Goal: Task Accomplishment & Management: Complete application form

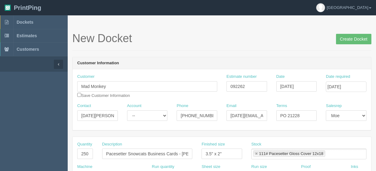
scroll to position [49, 0]
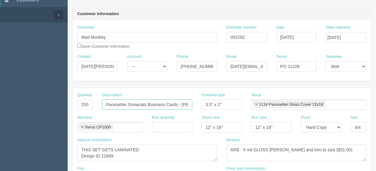
drag, startPoint x: 148, startPoint y: 102, endPoint x: 84, endPoint y: 104, distance: 64.3
click at [92, 104] on div "Quantity 250 Description Pacesetter Snowcats Business Cards - [PERSON_NAME] Fin…" at bounding box center [222, 103] width 298 height 22
drag, startPoint x: 164, startPoint y: 103, endPoint x: 140, endPoint y: 102, distance: 24.0
click at [140, 102] on input "Business Cards - [PERSON_NAME]" at bounding box center [147, 104] width 90 height 10
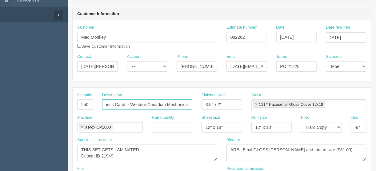
type input "Business Cards - Western Canadian Mechanical"
click at [83, 103] on input "250" at bounding box center [85, 104] width 16 height 10
type input "500"
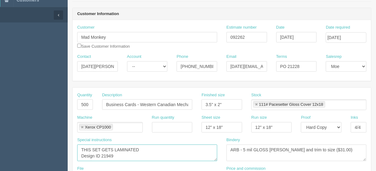
drag, startPoint x: 115, startPoint y: 155, endPoint x: 106, endPoint y: 154, distance: 8.6
click at [106, 154] on textarea "THIS SET GETS LAMINATED Design ID 21949" at bounding box center [147, 152] width 140 height 17
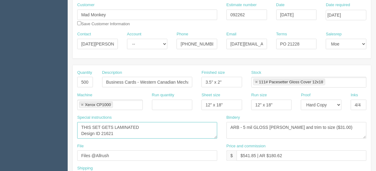
scroll to position [123, 0]
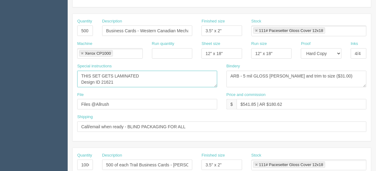
type textarea "THIS SET GETS LAMINATED Design ID 21621"
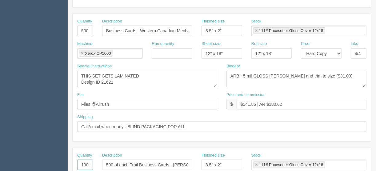
scroll to position [0, 2]
drag, startPoint x: 77, startPoint y: 164, endPoint x: 114, endPoint y: 163, distance: 37.5
click at [114, 163] on div "Quantity 1000 Description 500 of each Trail Business Cards - Raaid Mohammed, Jo…" at bounding box center [222, 163] width 298 height 22
type input "500"
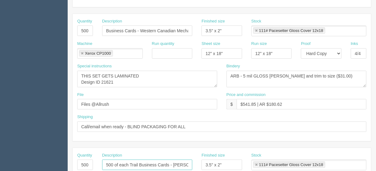
drag, startPoint x: 138, startPoint y: 163, endPoint x: 86, endPoint y: 163, distance: 52.6
click at [86, 163] on div "Quantity 500 Description 500 of each Trail Business Cards - Raaid Mohammed, Jon…" at bounding box center [222, 163] width 298 height 22
drag, startPoint x: 139, startPoint y: 163, endPoint x: 203, endPoint y: 165, distance: 63.4
click at [203, 165] on div "Quantity 500 Description Business Cards - Raaid Mohammed, Jon Maddalena Finishe…" at bounding box center [222, 163] width 298 height 22
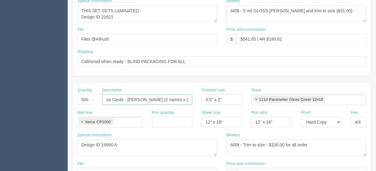
scroll to position [221, 0]
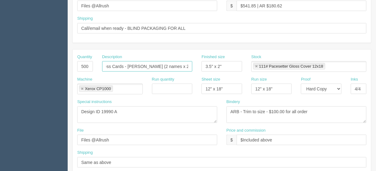
type input "Business Cards - Nolan Hill (2 names x 250 each)"
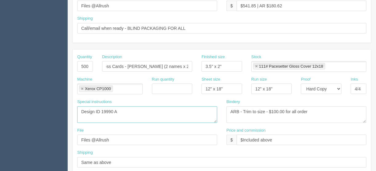
scroll to position [0, 0]
drag, startPoint x: 119, startPoint y: 109, endPoint x: 103, endPoint y: 108, distance: 16.3
click at [103, 108] on textarea "Design ID 19990 A" at bounding box center [147, 114] width 140 height 17
type textarea "Design ID 1504"
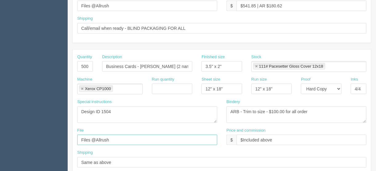
drag, startPoint x: 117, startPoint y: 139, endPoint x: 47, endPoint y: 151, distance: 70.5
click at [47, 150] on section "Dockets Estimates Customers" at bounding box center [188, 65] width 376 height 543
type input "[EMAIL_ADDRESS][DOMAIN_NAME]"
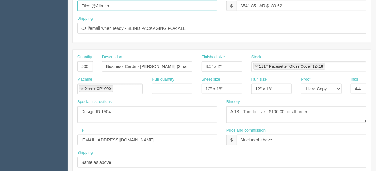
drag, startPoint x: 124, startPoint y: 5, endPoint x: 30, endPoint y: 20, distance: 95.6
click at [68, 6] on section "New Docket Create Docket Customer Information Customer Mad Monkey Save Customer…" at bounding box center [222, 65] width 308 height 543
type input "[EMAIL_ADDRESS][DOMAIN_NAME]"
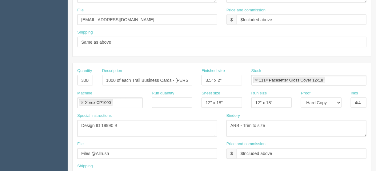
scroll to position [344, 0]
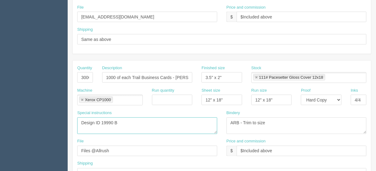
drag, startPoint x: 118, startPoint y: 118, endPoint x: 51, endPoint y: 143, distance: 71.7
click at [119, 118] on textarea "Design ID 19990 B" at bounding box center [147, 125] width 140 height 17
type textarea "Design ID 19990 A"
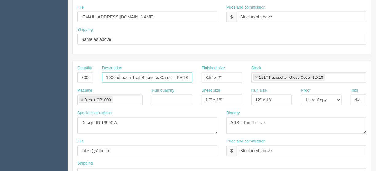
drag, startPoint x: 132, startPoint y: 75, endPoint x: 80, endPoint y: 73, distance: 52.0
click at [80, 73] on div "Quantity 3000 Description 1000 of each Trail Business Cards - Avery Young, Saai…" at bounding box center [222, 76] width 298 height 22
drag, startPoint x: 141, startPoint y: 73, endPoint x: 55, endPoint y: 81, distance: 87.0
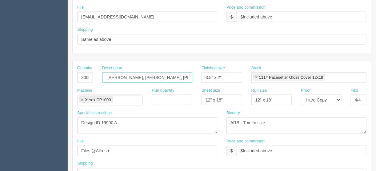
drag, startPoint x: 139, startPoint y: 75, endPoint x: 229, endPoint y: 76, distance: 90.7
click at [229, 76] on div "Quantity 3000 Description Business Cards - Avery Young, Saaid Japanwala, Kat Ma…" at bounding box center [222, 76] width 298 height 22
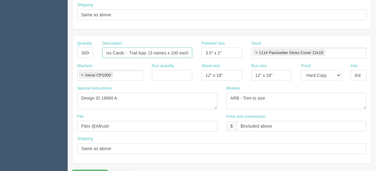
scroll to position [0, 13]
click at [172, 49] on input "Business Cards - Trail App. (3 names x 100 each)" at bounding box center [147, 53] width 90 height 10
type input "Business Cards - Trail App. (3 names x 1000 each)"
drag, startPoint x: 120, startPoint y: 123, endPoint x: 22, endPoint y: 119, distance: 98.7
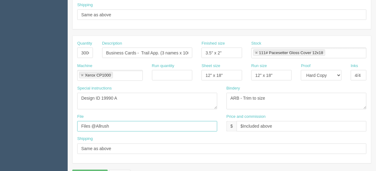
type input "[EMAIL_ADDRESS][DOMAIN_NAME]"
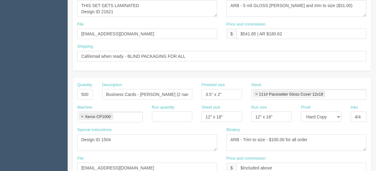
scroll to position [148, 0]
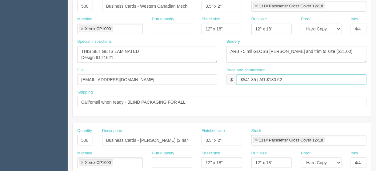
drag, startPoint x: 255, startPoint y: 79, endPoint x: 242, endPoint y: 78, distance: 12.9
click at [242, 78] on input "$541.85 | AR $180.62" at bounding box center [301, 79] width 130 height 10
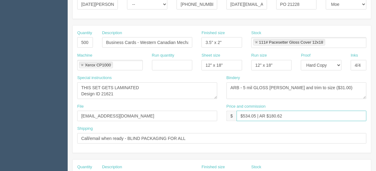
scroll to position [49, 0]
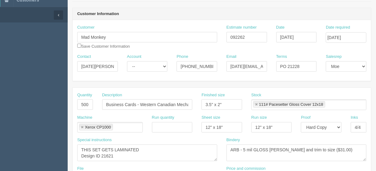
type input "$534.05 | AR $180.62"
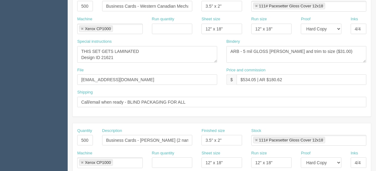
scroll to position [197, 0]
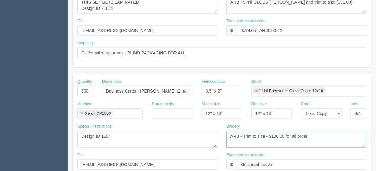
click at [276, 135] on textarea "ARB - Trim to size - $100.00 for all order" at bounding box center [296, 139] width 140 height 17
type textarea "ARB - Trim to size - $140.00 for all order"
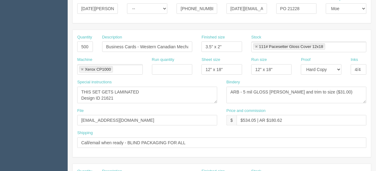
scroll to position [98, 0]
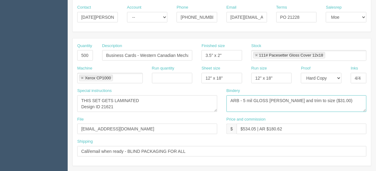
drag, startPoint x: 321, startPoint y: 99, endPoint x: 314, endPoint y: 98, distance: 6.8
click at [314, 98] on textarea "ARB - 5 mil soft touch lam and trim to size ($31.00)" at bounding box center [296, 103] width 140 height 17
type textarea "ARB - 5 mil GLOSS lam and trim to size ($39.01)"
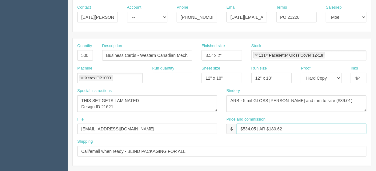
drag, startPoint x: 287, startPoint y: 128, endPoint x: 268, endPoint y: 128, distance: 19.1
click at [268, 128] on input "$534.05 | AR $180.62" at bounding box center [301, 129] width 130 height 10
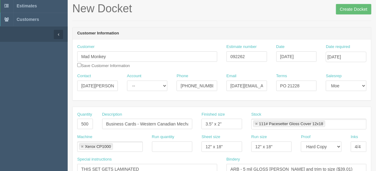
scroll to position [0, 0]
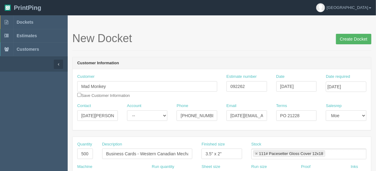
type input "$534.05 | AR $178.02"
click at [347, 38] on input "Create Docket" at bounding box center [353, 39] width 35 height 10
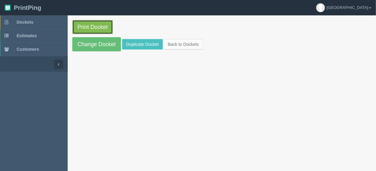
click at [90, 27] on link "Print Docket" at bounding box center [92, 27] width 41 height 14
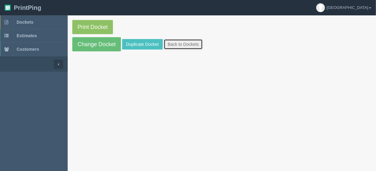
click at [186, 43] on link "Back to Dockets" at bounding box center [182, 44] width 39 height 10
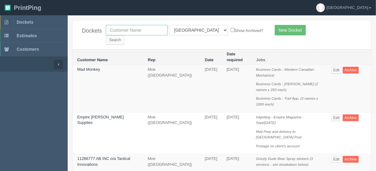
drag, startPoint x: 140, startPoint y: 29, endPoint x: 211, endPoint y: 50, distance: 73.9
click at [140, 29] on input "text" at bounding box center [137, 30] width 62 height 10
type input "mad m"
click at [196, 29] on select "All Users Ali Ali Test 1 Aly Amy Ankit Arif Brandon Dan France Greg Jim Mark Ma…" at bounding box center [198, 30] width 59 height 10
select select
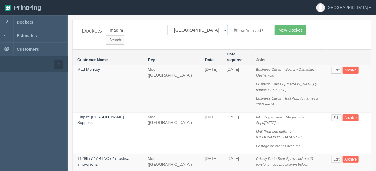
click at [169, 25] on select "All Users Ali Ali Test 1 Aly Amy Ankit Arif Brandon Dan France Greg Jim Mark Ma…" at bounding box center [198, 30] width 59 height 10
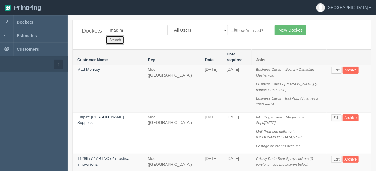
click at [124, 35] on input "Search" at bounding box center [115, 39] width 18 height 9
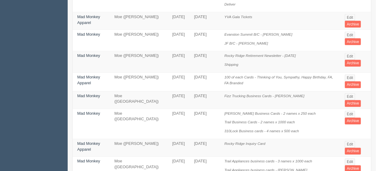
scroll to position [418, 0]
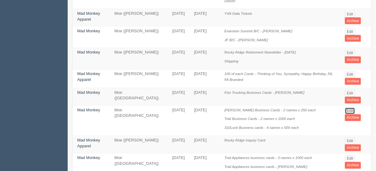
click at [348, 108] on link "Edit" at bounding box center [350, 111] width 10 height 7
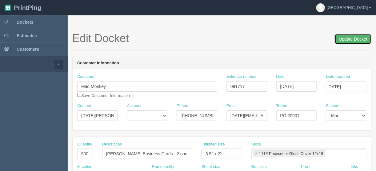
click at [351, 37] on input "Update Docket" at bounding box center [352, 39] width 37 height 10
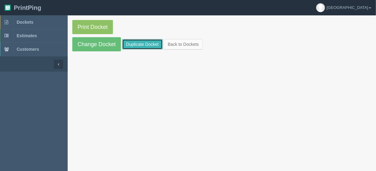
click at [132, 43] on link "Duplicate Docket" at bounding box center [142, 44] width 41 height 10
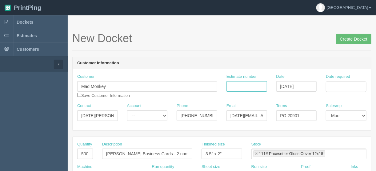
click at [254, 85] on input "Estimate number" at bounding box center [246, 86] width 41 height 10
type input "092262"
click at [336, 82] on input "Date required" at bounding box center [345, 86] width 41 height 10
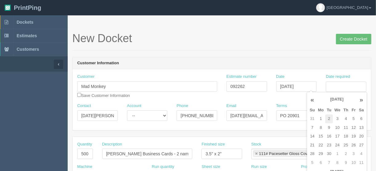
click at [328, 119] on td "2" at bounding box center [329, 118] width 8 height 9
click at [344, 120] on td "4" at bounding box center [345, 118] width 8 height 9
type input "[DATE]"
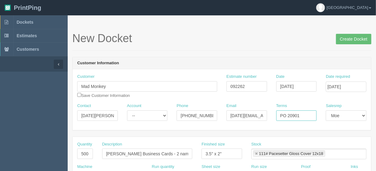
click at [301, 115] on input "PO 20901" at bounding box center [296, 115] width 41 height 10
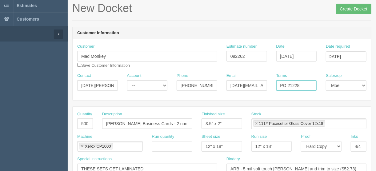
scroll to position [74, 0]
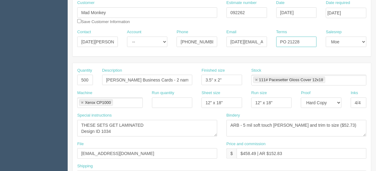
type input "PO 21228"
drag, startPoint x: 333, startPoint y: 122, endPoint x: 217, endPoint y: 126, distance: 116.8
click at [217, 126] on div "Special instructions THESE SETS GET LAMINATED Design ID 1034 Bindery ARB - 5 mi…" at bounding box center [222, 126] width 298 height 29
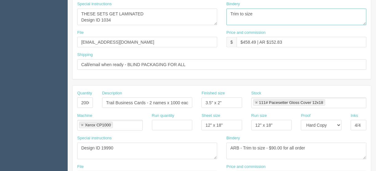
scroll to position [148, 0]
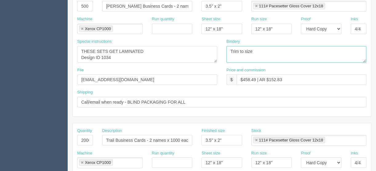
drag, startPoint x: 266, startPoint y: 49, endPoint x: 187, endPoint y: 49, distance: 79.6
click at [187, 49] on div "Special instructions THESE SETS GET LAMINATED Design ID 1034 Bindery ARB - 5 mi…" at bounding box center [222, 53] width 298 height 29
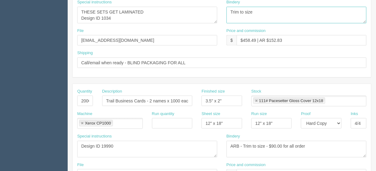
scroll to position [221, 0]
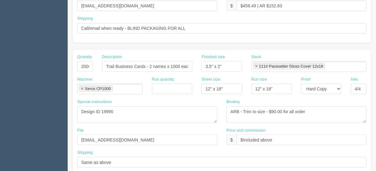
type textarea "Trim to size"
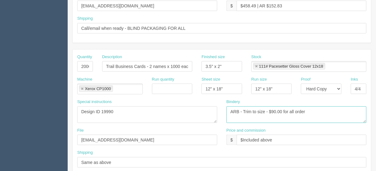
drag, startPoint x: 306, startPoint y: 109, endPoint x: 208, endPoint y: 109, distance: 97.4
click at [208, 109] on div "Special instructions Design ID 19990 Bindery ARB - Trim to size - $90.00 for al…" at bounding box center [222, 113] width 298 height 29
paste textarea "Trim to size"
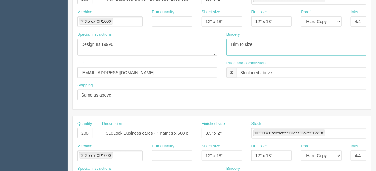
scroll to position [320, 0]
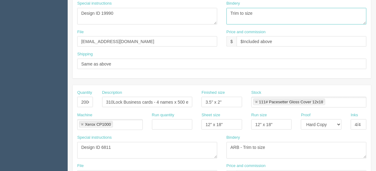
type textarea "Trim to size"
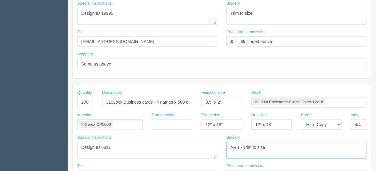
drag, startPoint x: 274, startPoint y: 145, endPoint x: 172, endPoint y: 143, distance: 102.1
click at [170, 144] on div "Special instructions Design ID 6811 Bindery ARB - Trim to size" at bounding box center [222, 149] width 298 height 29
paste textarea "Trim to size"
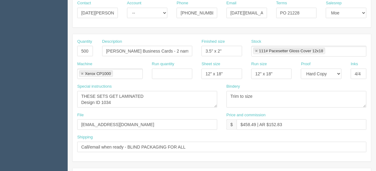
scroll to position [74, 0]
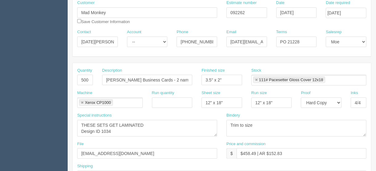
type textarea "Trim to size"
drag, startPoint x: 120, startPoint y: 78, endPoint x: 80, endPoint y: 80, distance: 40.0
click at [80, 80] on div "Quantity 500 Description Clifton Business Cards - 2 names x 250 each Finished s…" at bounding box center [222, 79] width 298 height 22
type input "Business Cards - 2 names x 250 each"
drag, startPoint x: 145, startPoint y: 122, endPoint x: 67, endPoint y: 126, distance: 77.9
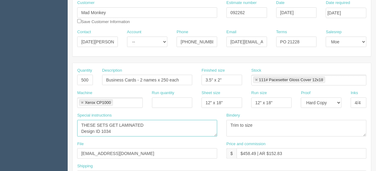
drag, startPoint x: 80, startPoint y: 130, endPoint x: 77, endPoint y: 112, distance: 17.8
click at [77, 112] on div "Special instructions THESE SETS GET LAMINATED Design ID 1034" at bounding box center [147, 124] width 140 height 24
click at [111, 124] on textarea "THESE SETS GET LAMINATED Design ID 1034" at bounding box center [147, 128] width 140 height 17
type textarea "Design ID 19992"
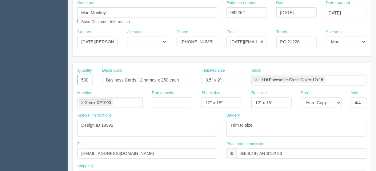
drag, startPoint x: 80, startPoint y: 78, endPoint x: 142, endPoint y: 50, distance: 67.7
click at [127, 78] on div "Quantity 500 Description Business Cards - 2 names x 250 each Finished size 3.5"…" at bounding box center [222, 79] width 298 height 22
type input "1000"
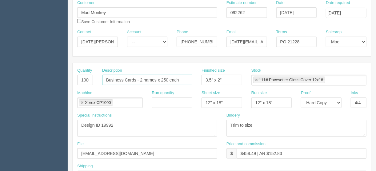
drag, startPoint x: 184, startPoint y: 79, endPoint x: 146, endPoint y: 71, distance: 38.9
click at [140, 79] on input "Business Cards - 2 names x 250 each" at bounding box center [147, 80] width 90 height 10
type input "Business Cards - Trail Appliances (1 name)"
drag, startPoint x: 286, startPoint y: 152, endPoint x: 243, endPoint y: 152, distance: 42.7
click at [242, 152] on input "$458.49 | AR $152.83" at bounding box center [301, 153] width 130 height 10
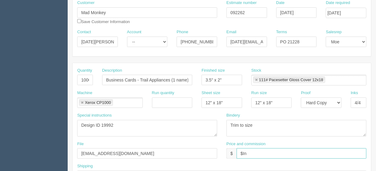
type input "$Included in other docket"
drag, startPoint x: 293, startPoint y: 152, endPoint x: 200, endPoint y: 156, distance: 93.5
click at [210, 156] on div "File [EMAIL_ADDRESS][DOMAIN_NAME] Price and commission $ $Included in other doc…" at bounding box center [222, 152] width 298 height 22
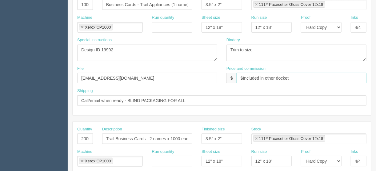
scroll to position [197, 0]
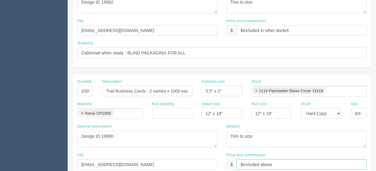
drag, startPoint x: 275, startPoint y: 163, endPoint x: 212, endPoint y: 166, distance: 63.1
click at [212, 166] on div "File files@allrush.ca Price and commission $ $Included above" at bounding box center [222, 163] width 298 height 22
paste input "in other docket"
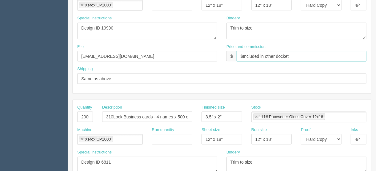
scroll to position [369, 0]
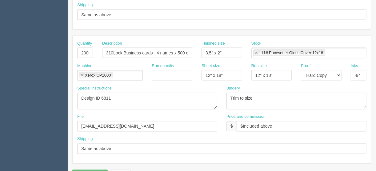
type input "$Included in other docket"
drag, startPoint x: 280, startPoint y: 126, endPoint x: 208, endPoint y: 132, distance: 72.2
click at [217, 129] on div "File files@allrush.ca Price and commission $ $Included above" at bounding box center [222, 125] width 298 height 22
paste input "in other docket"
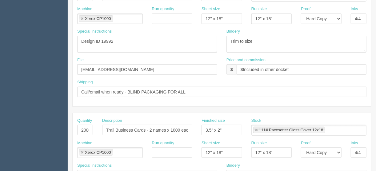
scroll to position [187, 0]
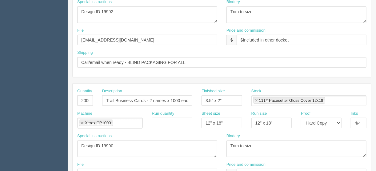
type input "$Included in other docket"
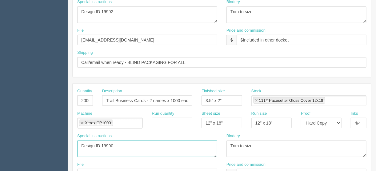
click at [114, 141] on textarea "Design ID 19990" at bounding box center [147, 148] width 140 height 17
type textarea "Design ID 19990 B"
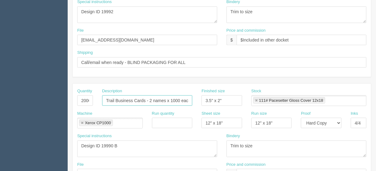
drag, startPoint x: 115, startPoint y: 98, endPoint x: 97, endPoint y: 96, distance: 18.2
click at [98, 97] on div "Description Trail Business Cards - 2 names x 1000 each" at bounding box center [146, 99] width 99 height 22
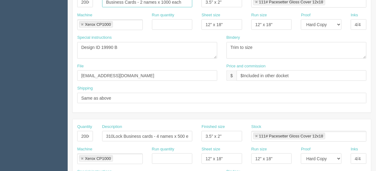
scroll to position [384, 0]
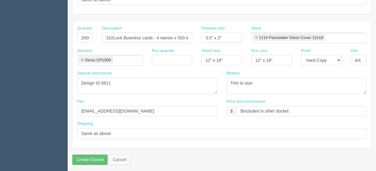
type input "Business Cards - 2 names x 1000 each"
click at [112, 79] on textarea "Design ID 6811" at bounding box center [147, 86] width 140 height 17
type textarea "Design ID 22161"
drag, startPoint x: 124, startPoint y: 36, endPoint x: 62, endPoint y: 37, distance: 61.2
click at [85, 33] on div "Quantity 2000 Description 310Lock Business cards - 4 names x 500 each Finished …" at bounding box center [222, 37] width 298 height 22
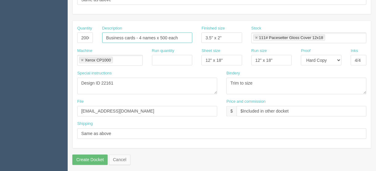
type input "Business cards - 4 names x 500 each"
click at [84, 35] on input "2000" at bounding box center [85, 38] width 16 height 10
type input "1000"
click at [164, 34] on input "Business cards - 4 names x 500 each" at bounding box center [147, 38] width 90 height 10
click at [139, 35] on input "Business cards - 4 names x 250 each" at bounding box center [147, 38] width 90 height 10
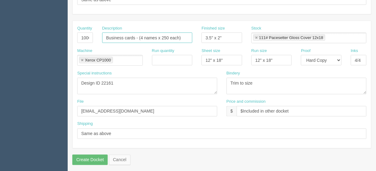
click at [139, 33] on input "Business cards - (4 names x 250 each)" at bounding box center [147, 38] width 90 height 10
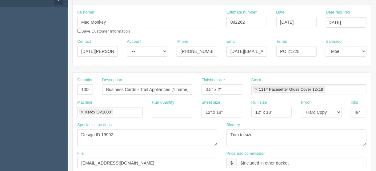
scroll to position [0, 0]
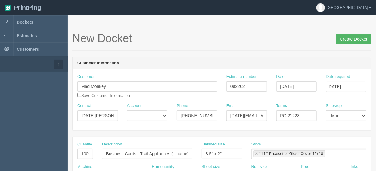
type input "Business cards - MCL height (4 names x 250 each)"
click at [353, 38] on input "Create Docket" at bounding box center [353, 39] width 35 height 10
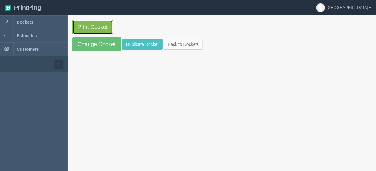
click at [91, 27] on link "Print Docket" at bounding box center [92, 27] width 41 height 14
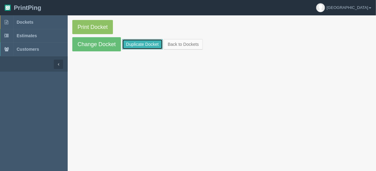
click at [133, 44] on link "Duplicate Docket" at bounding box center [142, 44] width 41 height 10
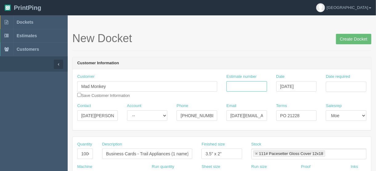
drag, startPoint x: 241, startPoint y: 86, endPoint x: 252, endPoint y: 76, distance: 14.8
click at [241, 86] on input "Estimate number" at bounding box center [246, 86] width 41 height 10
type input "092262"
click at [334, 85] on input "Date required" at bounding box center [345, 86] width 41 height 10
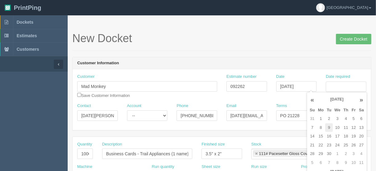
click at [325, 129] on td "9" at bounding box center [329, 127] width 8 height 9
click at [346, 118] on td "4" at bounding box center [345, 118] width 8 height 9
type input "[DATE]"
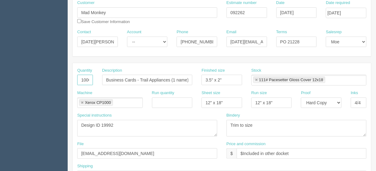
scroll to position [0, 2]
drag, startPoint x: 79, startPoint y: 77, endPoint x: 127, endPoint y: 81, distance: 48.0
click at [110, 83] on div "Quantity 1000 Description Business Cards - Trail Appliances (1 name) Finished s…" at bounding box center [222, 79] width 298 height 22
type input "250"
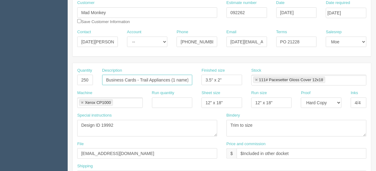
drag, startPoint x: 140, startPoint y: 79, endPoint x: 169, endPoint y: 79, distance: 28.9
click at [169, 79] on input "Business Cards - Trail Appliances (1 name)" at bounding box center [147, 80] width 90 height 10
type input "Business Cards - Varsity Community (1 name)"
click at [359, 102] on input "4/4" at bounding box center [358, 102] width 16 height 10
type input "4/0"
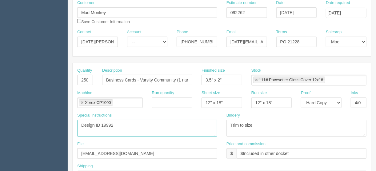
click at [119, 123] on textarea "Design ID 19992" at bounding box center [147, 128] width 140 height 17
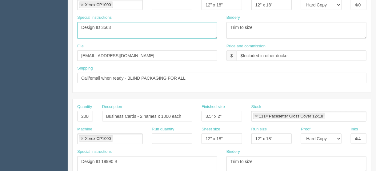
scroll to position [172, 0]
type textarea "Design ID 3563"
drag, startPoint x: 80, startPoint y: 114, endPoint x: 112, endPoint y: 116, distance: 32.9
click at [110, 116] on div "Quantity 2000 Description Business Cards - 2 names x 1000 each Finished size 3.…" at bounding box center [222, 114] width 298 height 22
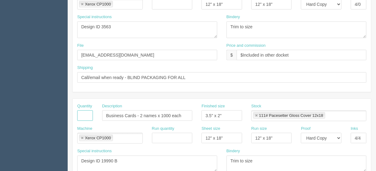
scroll to position [0, 0]
drag, startPoint x: 186, startPoint y: 116, endPoint x: 77, endPoint y: 115, distance: 109.1
click at [77, 115] on div "Quantity Description Business Cards - 2 names x 1000 each Finished size 3.5" x …" at bounding box center [222, 114] width 298 height 22
drag, startPoint x: 228, startPoint y: 113, endPoint x: 170, endPoint y: 114, distance: 57.5
click at [170, 114] on div "Quantity Description Finished size 3.5" x 2" Stock 111# Pacesetter Gloss Cover …" at bounding box center [222, 114] width 298 height 22
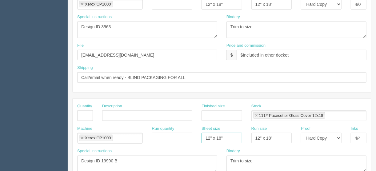
drag, startPoint x: 229, startPoint y: 137, endPoint x: 194, endPoint y: 137, distance: 35.3
click at [194, 137] on div "Machine Xerox CP1000 Xerox CP1000 Run quantity Sheet size 12" x 18" Run size 12…" at bounding box center [222, 137] width 298 height 22
drag, startPoint x: 278, startPoint y: 134, endPoint x: 235, endPoint y: 138, distance: 43.0
click at [235, 138] on div "Machine Xerox CP1000 Xerox CP1000 Run quantity Sheet size Run size 12" x 18" Pr…" at bounding box center [222, 137] width 298 height 22
drag, startPoint x: 256, startPoint y: 114, endPoint x: 251, endPoint y: 114, distance: 4.9
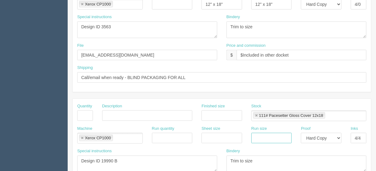
click at [256, 114] on link at bounding box center [256, 116] width 4 height 4
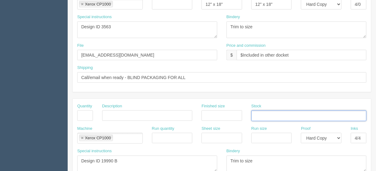
click at [82, 136] on link at bounding box center [82, 138] width 4 height 4
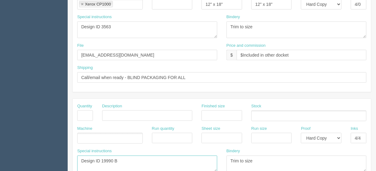
drag, startPoint x: 123, startPoint y: 158, endPoint x: 34, endPoint y: 156, distance: 89.1
click at [34, 156] on section "Dockets Estimates Customers" at bounding box center [188, 114] width 376 height 543
drag, startPoint x: 211, startPoint y: 158, endPoint x: 200, endPoint y: 158, distance: 10.5
click at [192, 158] on div "Special instructions Design ID 19990 B Bindery Trim to size" at bounding box center [222, 162] width 298 height 29
click at [337, 136] on select "-- Email Hard Copy" at bounding box center [321, 138] width 41 height 10
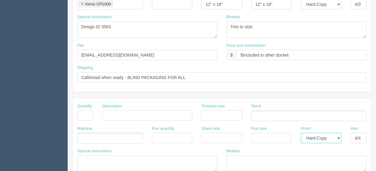
select select
click at [301, 133] on select "-- Email Hard Copy" at bounding box center [321, 138] width 41 height 10
drag, startPoint x: 353, startPoint y: 137, endPoint x: 372, endPoint y: 134, distance: 19.9
click at [372, 134] on section "New Docket Create Docket Customer Information Customer Mad Monkey Save Customer…" at bounding box center [222, 114] width 308 height 543
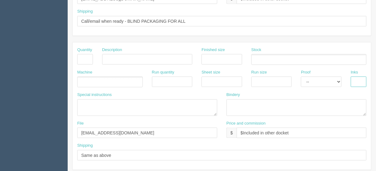
scroll to position [270, 0]
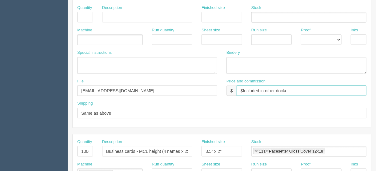
drag, startPoint x: 300, startPoint y: 88, endPoint x: 215, endPoint y: 85, distance: 84.6
click at [221, 85] on div "File files@allrush.ca Price and commission $ $Included in other docket" at bounding box center [222, 89] width 298 height 22
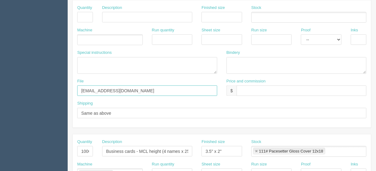
drag, startPoint x: 125, startPoint y: 88, endPoint x: 35, endPoint y: 87, distance: 90.7
click at [37, 87] on section "Dockets Estimates Customers" at bounding box center [188, 16] width 376 height 543
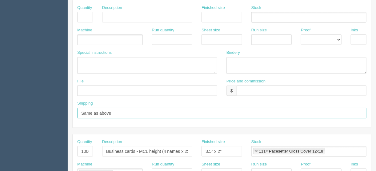
drag, startPoint x: 105, startPoint y: 108, endPoint x: 69, endPoint y: 108, distance: 35.4
click at [70, 108] on section "New Docket Create Docket Customer Information Customer Mad Monkey Save Customer…" at bounding box center [222, 16] width 308 height 543
drag, startPoint x: 79, startPoint y: 148, endPoint x: 127, endPoint y: 149, distance: 48.3
click at [127, 149] on div "Quantity 1000 Description Business cards - MCL height (4 names x 250 each) Fini…" at bounding box center [222, 150] width 298 height 22
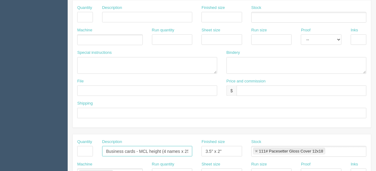
scroll to position [0, 15]
drag, startPoint x: 104, startPoint y: 148, endPoint x: 242, endPoint y: 145, distance: 138.3
click at [239, 146] on div "Quantity Description Business cards - MCL height (4 names x 250 each) Finished …" at bounding box center [222, 150] width 298 height 22
drag, startPoint x: 233, startPoint y: 149, endPoint x: 168, endPoint y: 149, distance: 64.8
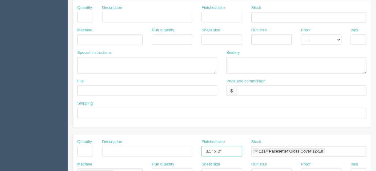
click at [168, 149] on div "Quantity Description Finished size 3.5" x 2" Stock 111# Pacesetter Gloss Cover …" at bounding box center [222, 150] width 298 height 22
click at [255, 149] on link at bounding box center [256, 151] width 4 height 4
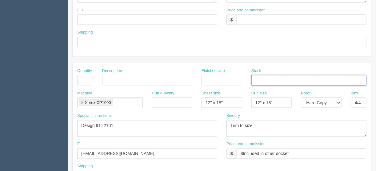
scroll to position [344, 0]
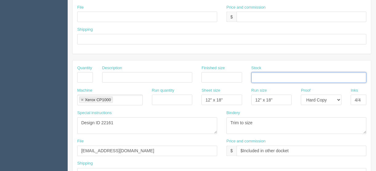
click at [81, 98] on link at bounding box center [82, 100] width 4 height 4
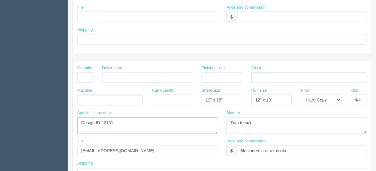
drag, startPoint x: 112, startPoint y: 120, endPoint x: 14, endPoint y: 115, distance: 98.2
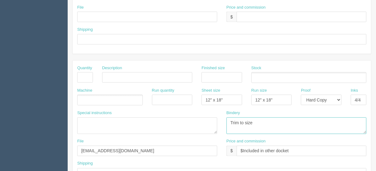
drag, startPoint x: 273, startPoint y: 121, endPoint x: 159, endPoint y: 119, distance: 113.4
click at [159, 119] on div "Special instructions Design ID 22161 Bindery Trim to size" at bounding box center [222, 124] width 298 height 29
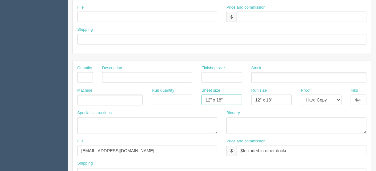
drag, startPoint x: 180, startPoint y: 94, endPoint x: 168, endPoint y: 94, distance: 12.0
click at [173, 93] on div "Machine Run quantity Sheet size 12" x 18" Run size 12" x 18" Proof -- Email Har…" at bounding box center [222, 99] width 298 height 22
drag, startPoint x: 293, startPoint y: 94, endPoint x: 221, endPoint y: 94, distance: 71.6
click at [221, 94] on div "Machine Run quantity Sheet size Run size 12" x 18" Proof -- Email Hard Copy Ink…" at bounding box center [222, 99] width 298 height 22
click at [280, 98] on input "12" x 18"" at bounding box center [271, 100] width 41 height 10
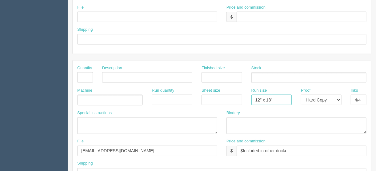
drag, startPoint x: 278, startPoint y: 96, endPoint x: 239, endPoint y: 97, distance: 39.0
click at [240, 93] on div "Machine Run quantity Sheet size Run size 12" x 18" Proof -- Email Hard Copy Ink…" at bounding box center [222, 99] width 298 height 22
click at [339, 96] on select "-- Email Hard Copy" at bounding box center [321, 100] width 41 height 10
select select
click at [301, 95] on select "-- Email Hard Copy" at bounding box center [321, 100] width 41 height 10
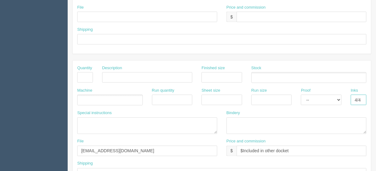
drag, startPoint x: 354, startPoint y: 96, endPoint x: 370, endPoint y: 95, distance: 15.4
click at [369, 95] on div "Inks 4/4" at bounding box center [358, 99] width 25 height 22
drag, startPoint x: 301, startPoint y: 148, endPoint x: 189, endPoint y: 148, distance: 112.5
click at [189, 148] on div "File files@allrush.ca Price and commission $ $Included in other docket" at bounding box center [222, 150] width 298 height 22
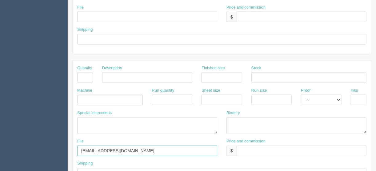
drag, startPoint x: 133, startPoint y: 147, endPoint x: 15, endPoint y: 148, distance: 118.3
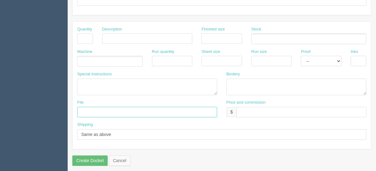
scroll to position [384, 0]
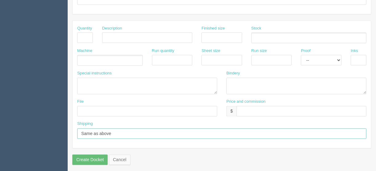
drag, startPoint x: 118, startPoint y: 132, endPoint x: 8, endPoint y: 127, distance: 109.8
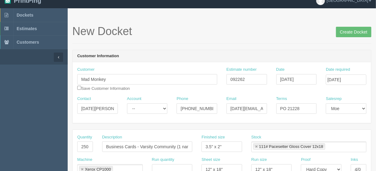
scroll to position [0, 0]
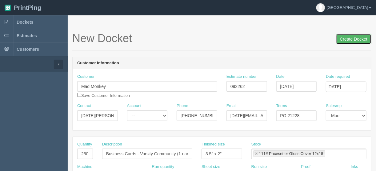
click at [350, 37] on input "Create Docket" at bounding box center [353, 39] width 35 height 10
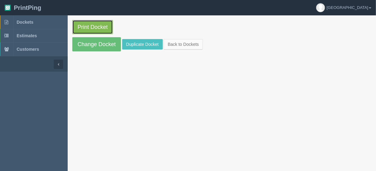
click at [88, 26] on link "Print Docket" at bounding box center [92, 27] width 41 height 14
